Goal: Task Accomplishment & Management: Manage account settings

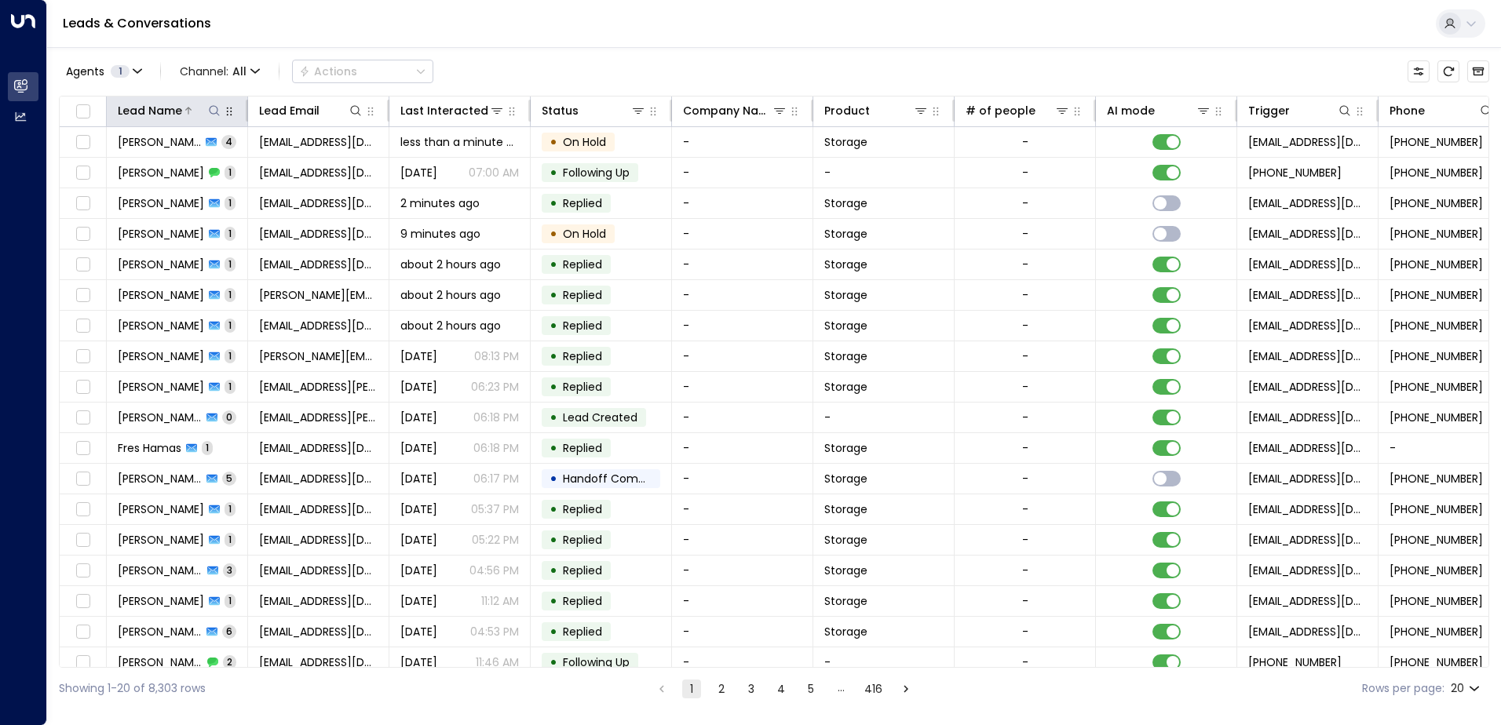
click at [210, 114] on icon at bounding box center [214, 110] width 13 height 13
type input "*****"
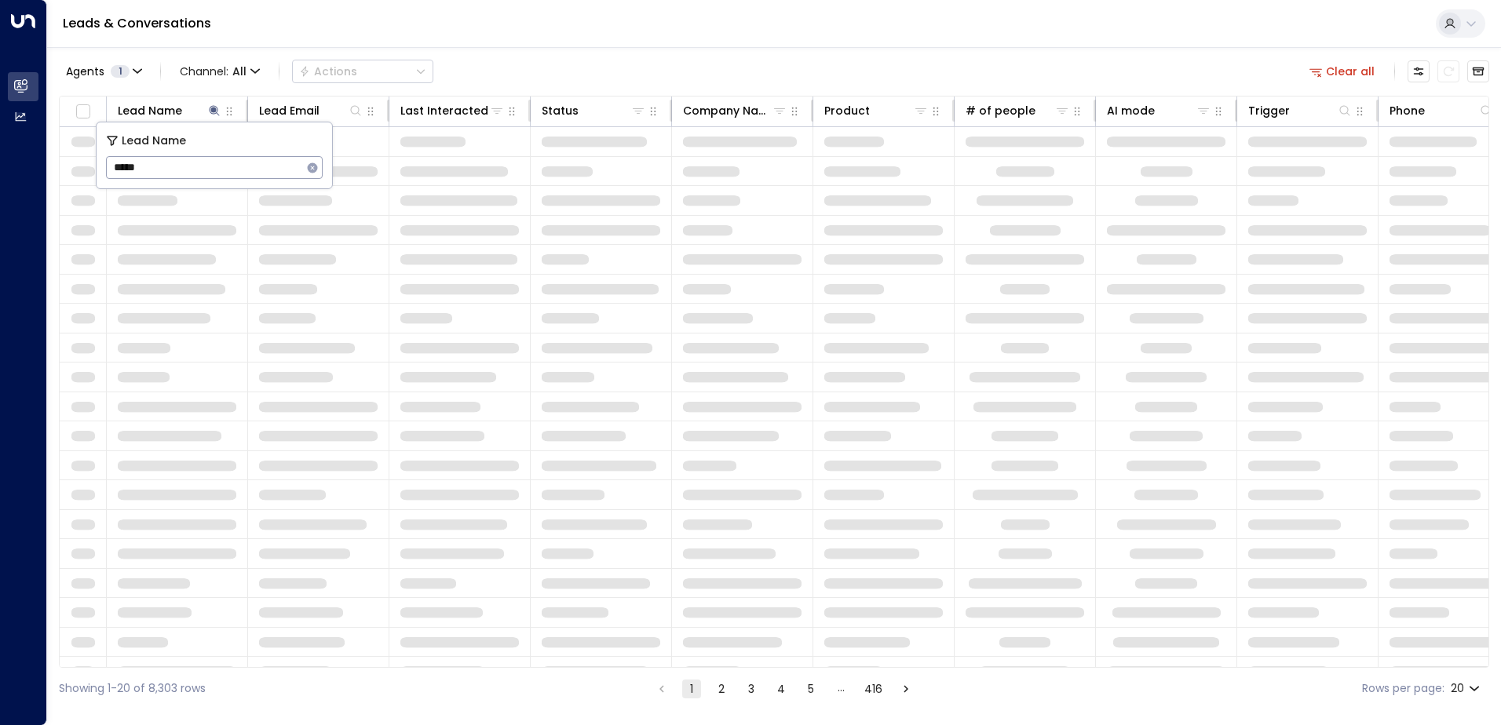
click at [524, 27] on div "Leads & Conversations" at bounding box center [774, 24] width 1454 height 48
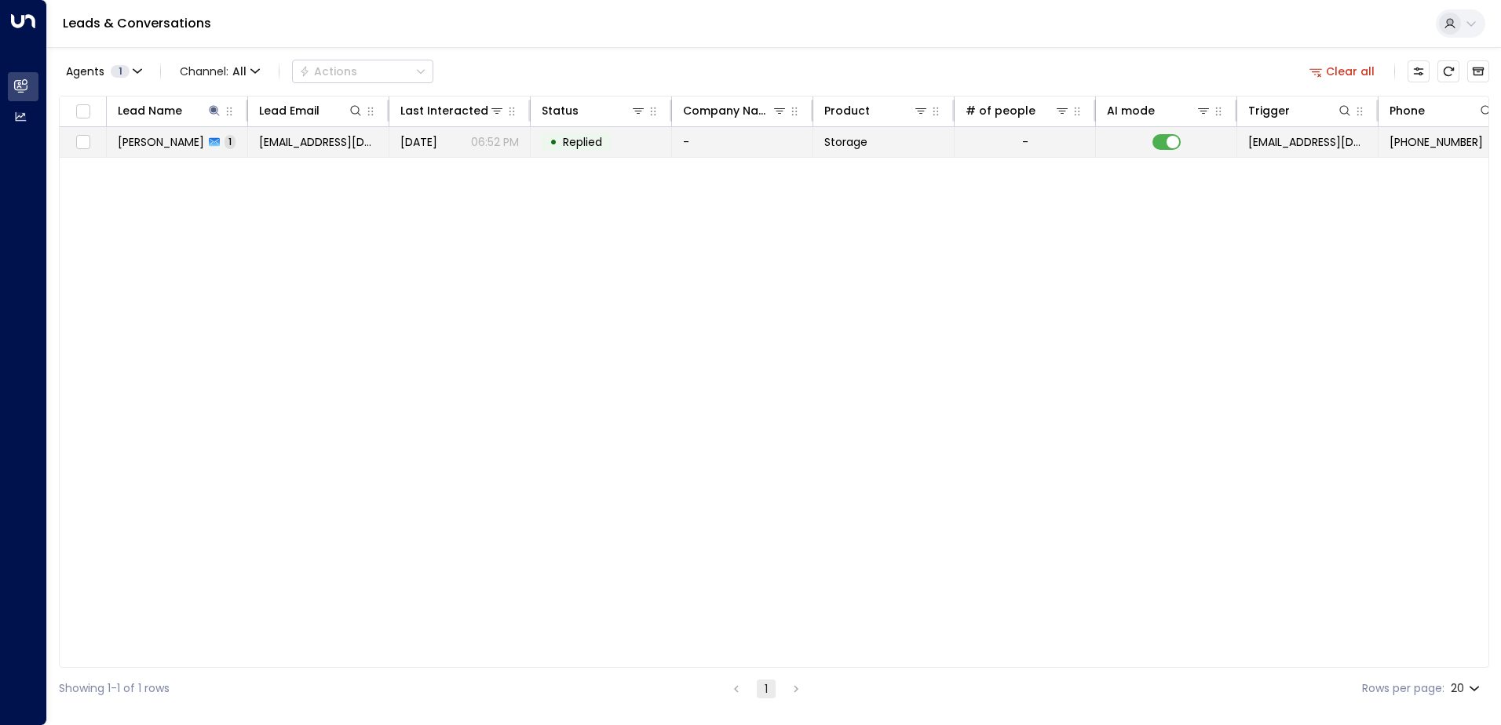
click at [228, 144] on td "[PERSON_NAME] 1" at bounding box center [177, 142] width 141 height 30
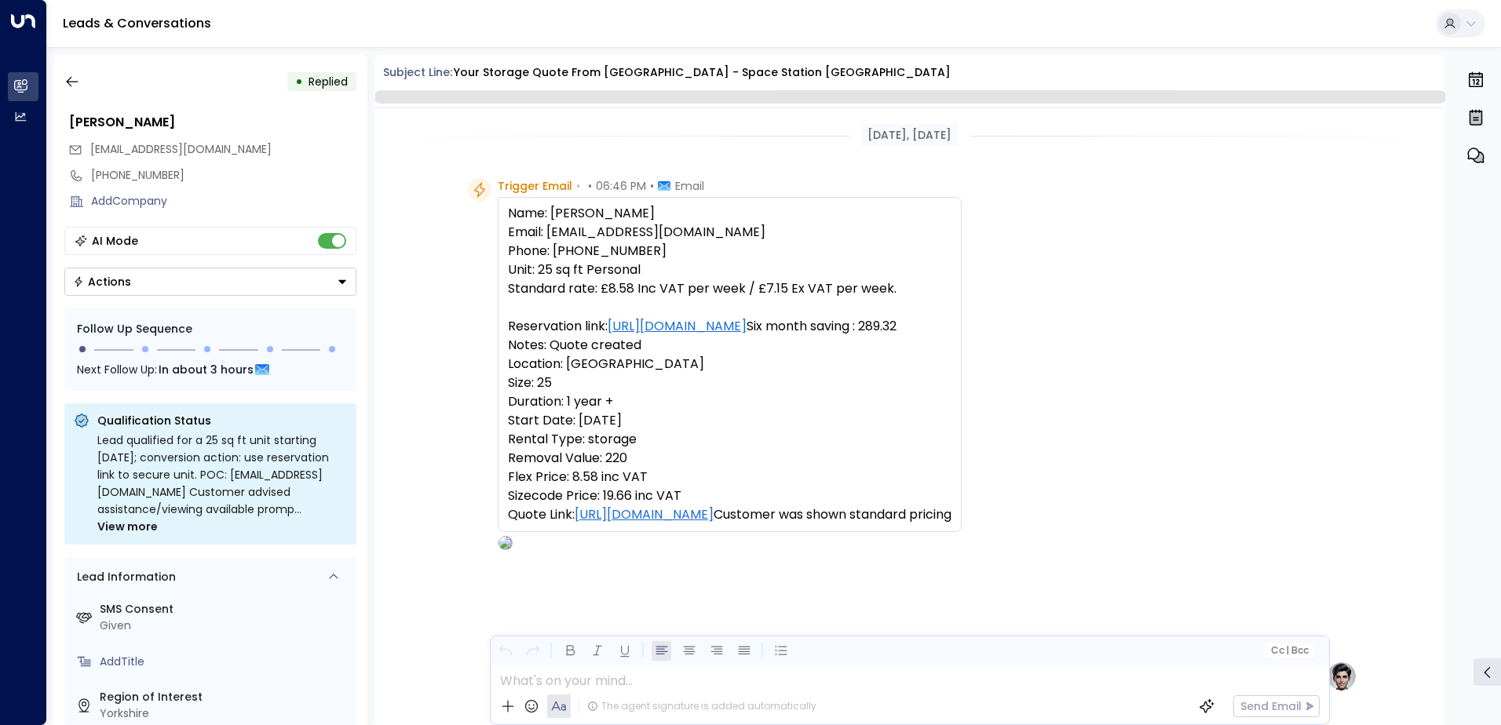
scroll to position [595, 0]
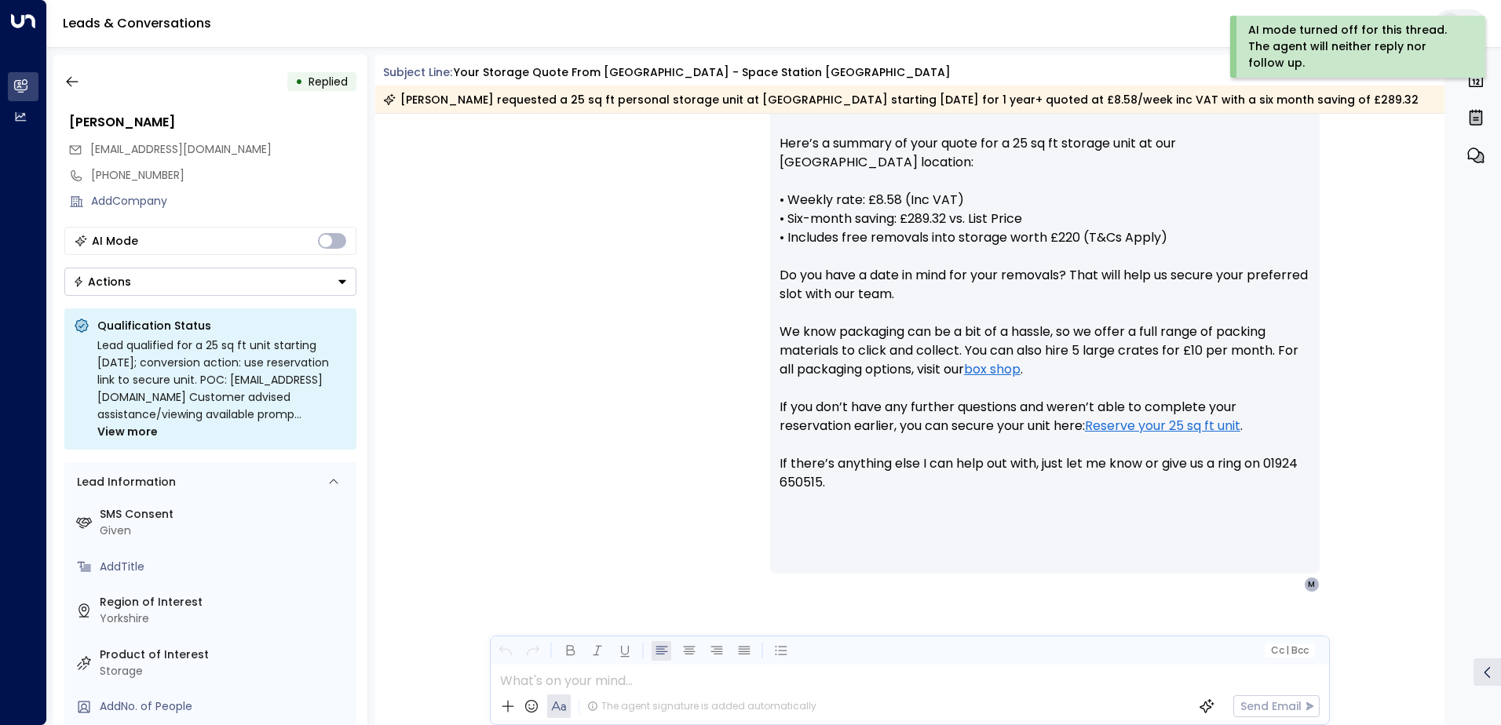
click at [344, 289] on button "Actions" at bounding box center [210, 282] width 292 height 28
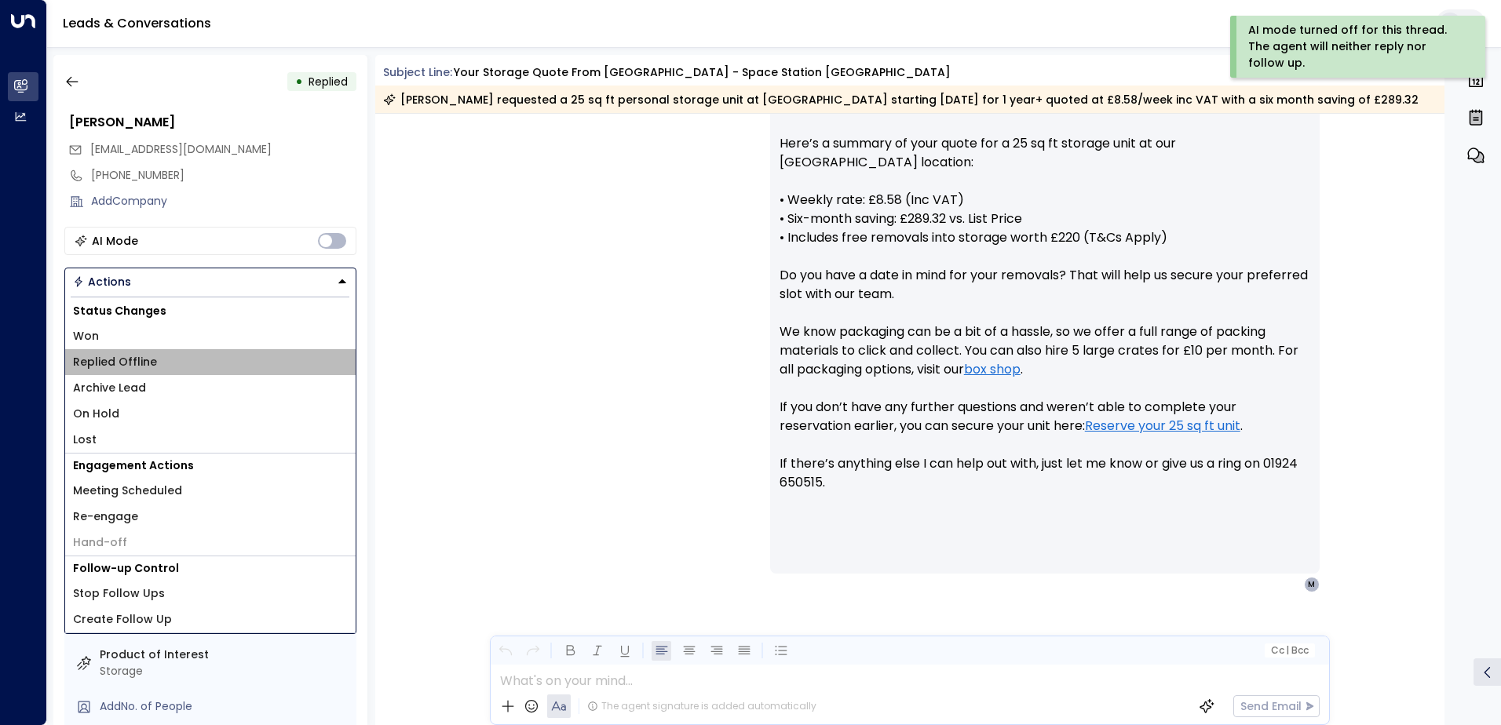
click at [133, 363] on span "Replied Offline" at bounding box center [115, 362] width 84 height 16
